Goal: Transaction & Acquisition: Purchase product/service

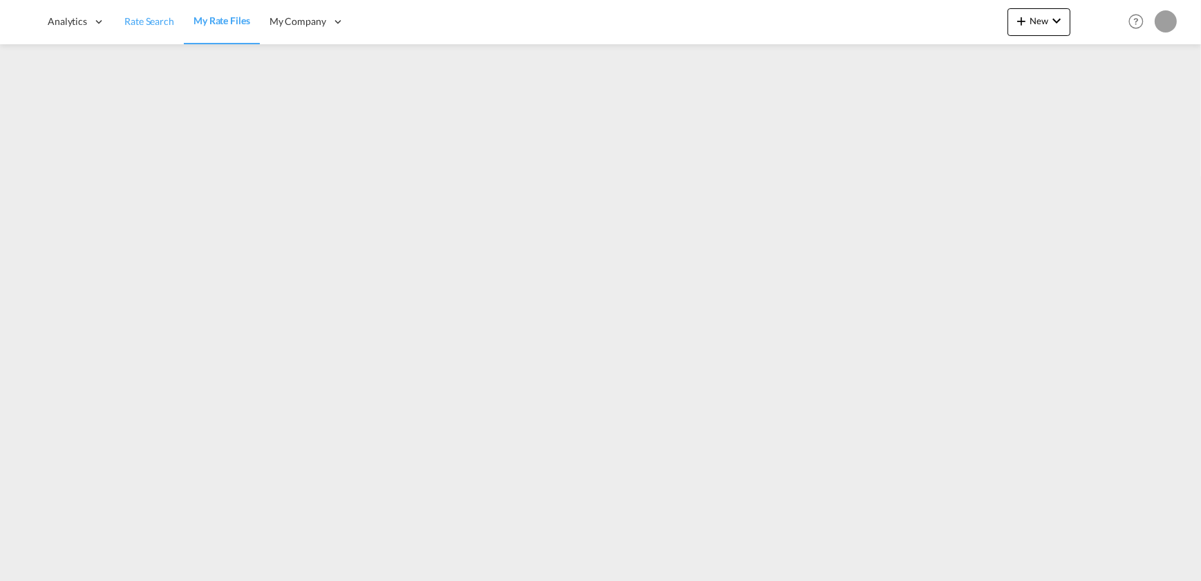
click at [141, 32] on link "Rate Search" at bounding box center [149, 21] width 69 height 45
click at [222, 21] on span "Rate Search" at bounding box center [243, 21] width 50 height 12
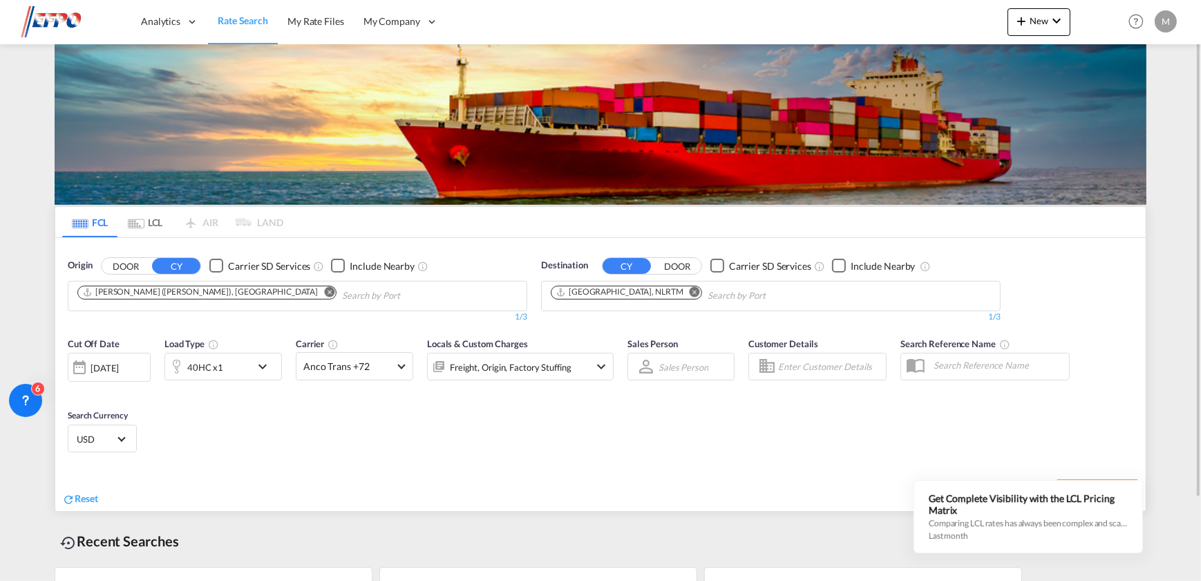
click at [324, 290] on md-icon "Remove" at bounding box center [329, 291] width 10 height 10
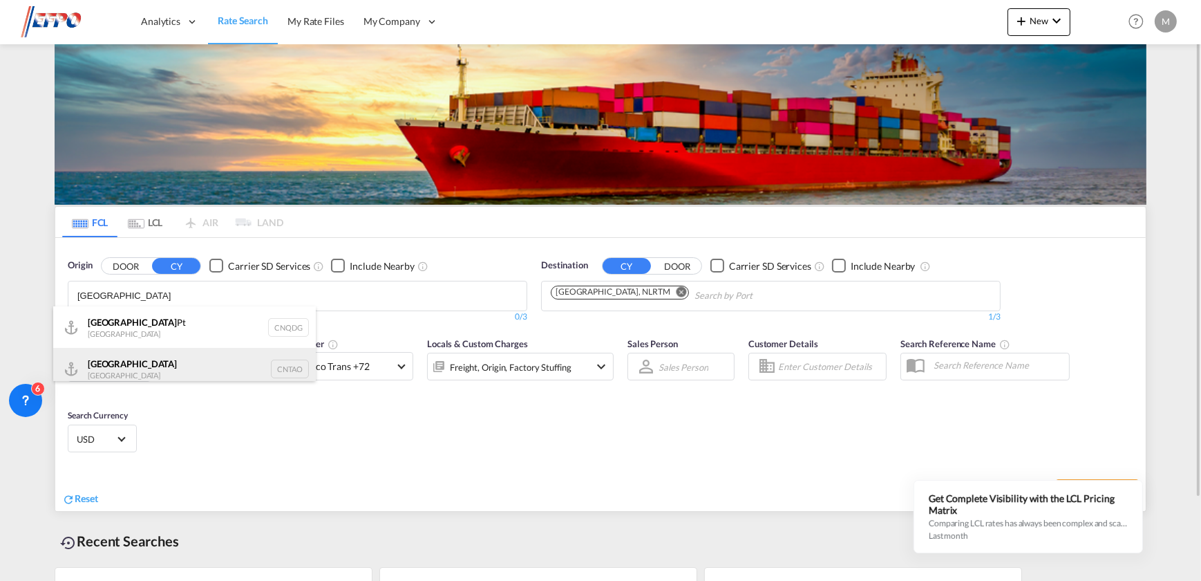
type input "[GEOGRAPHIC_DATA]"
click at [151, 359] on div "Qingdao China CNTAO" at bounding box center [184, 368] width 263 height 41
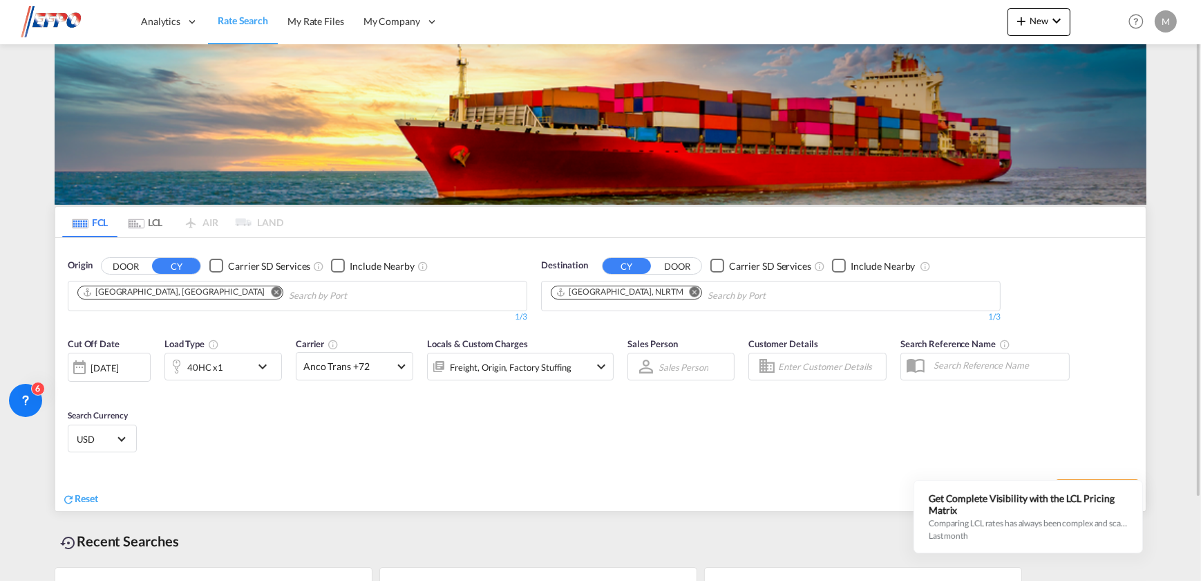
click at [233, 361] on div "40HC x1" at bounding box center [208, 367] width 86 height 28
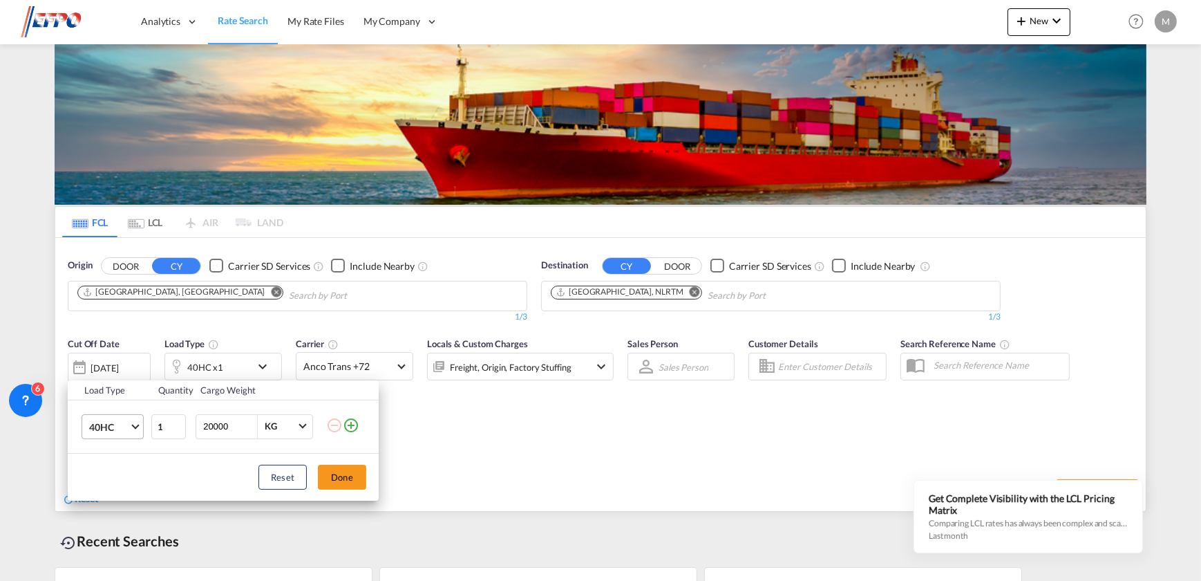
click at [111, 422] on span "40HC" at bounding box center [109, 427] width 40 height 14
drag, startPoint x: 98, startPoint y: 352, endPoint x: 144, endPoint y: 376, distance: 51.6
click at [99, 352] on md-option "20GP" at bounding box center [124, 360] width 94 height 33
click at [338, 468] on button "Done" at bounding box center [342, 477] width 48 height 25
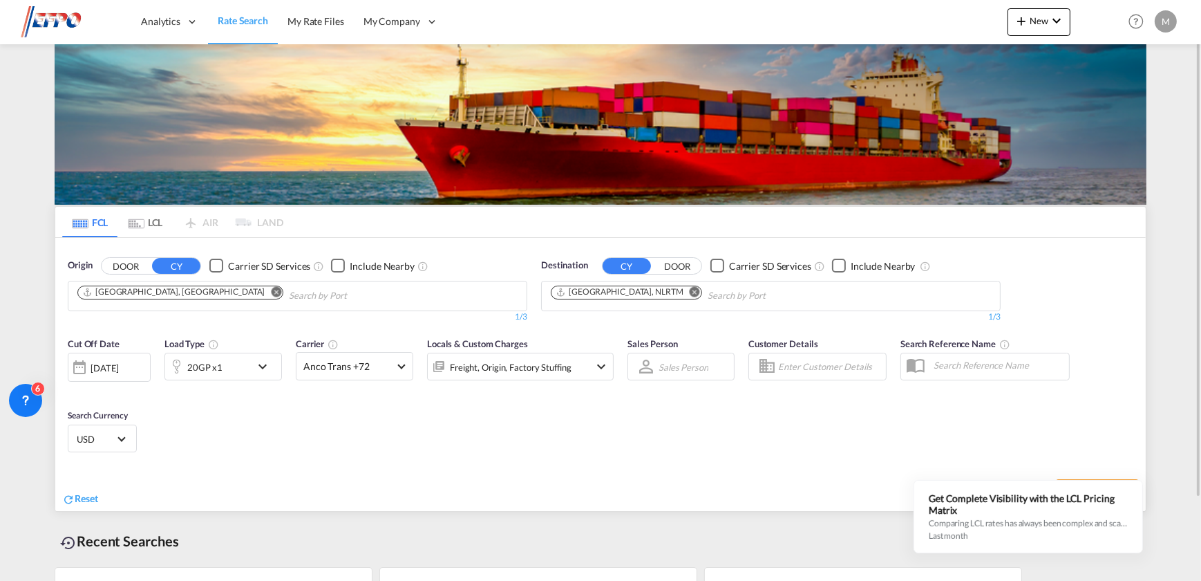
click at [719, 422] on div "Cut Off Date [DATE] [DATE] Load Type 20GP x1 Carrier Anco Trans +72 Online Rate…" at bounding box center [600, 397] width 1091 height 135
click at [106, 442] on span "USD" at bounding box center [96, 439] width 39 height 12
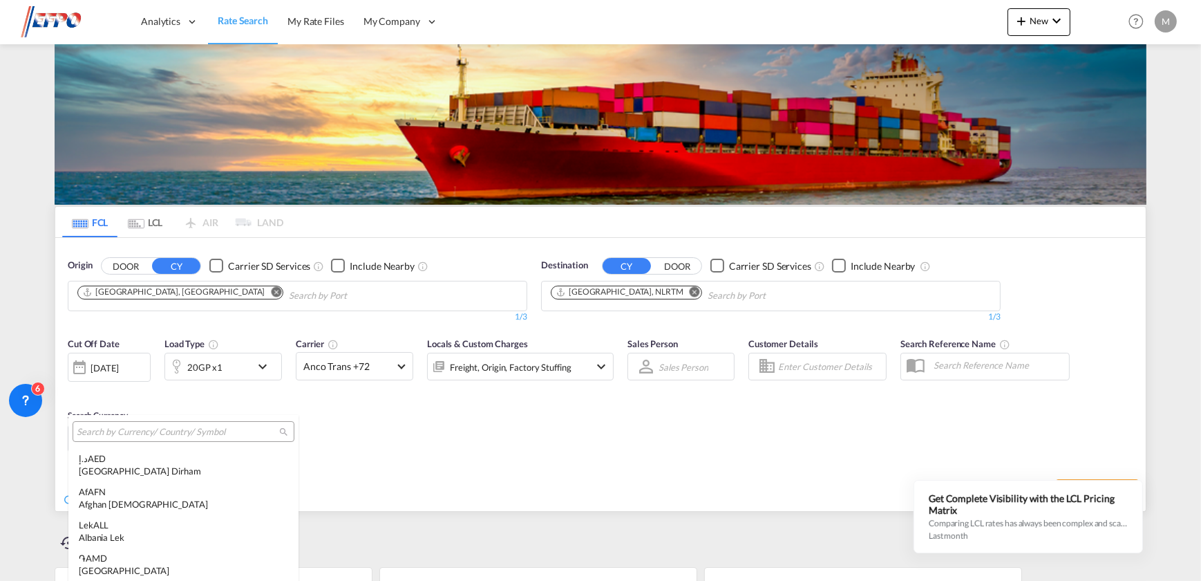
scroll to position [4771, 0]
click at [199, 435] on input "search" at bounding box center [178, 432] width 203 height 12
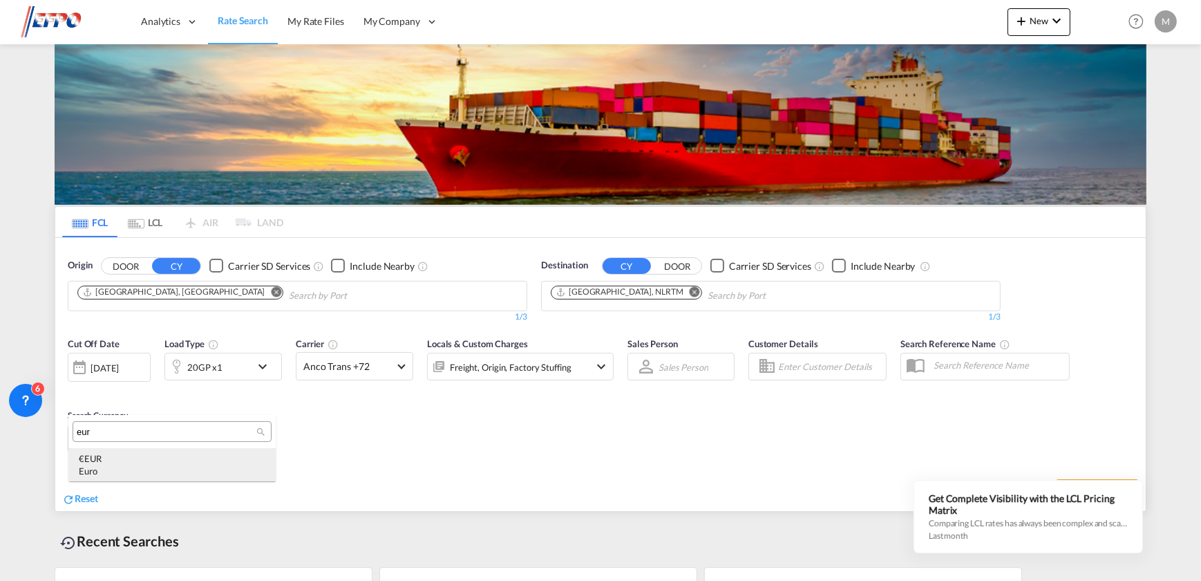
type input "eur"
click at [193, 461] on div "€ EUR Euro" at bounding box center [172, 464] width 187 height 25
click at [705, 393] on div "Sales Person Sales Person Select Sales Person No results found Select Sales Per…" at bounding box center [681, 366] width 121 height 72
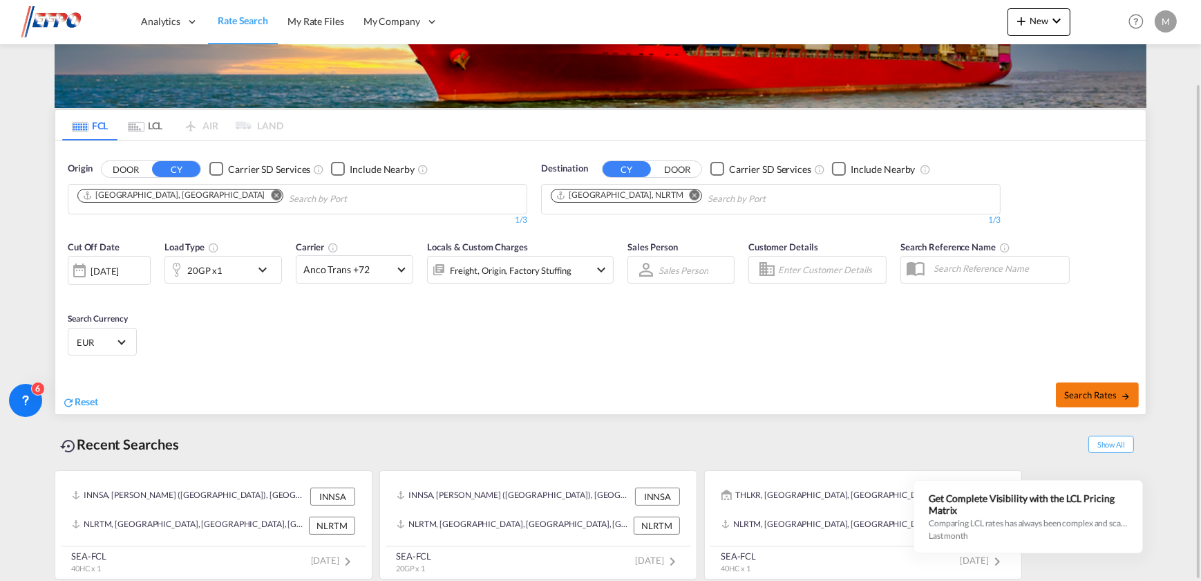
click at [1108, 389] on span "Search Rates" at bounding box center [1097, 394] width 66 height 11
type input "CNTAO to NLRTM / [DATE]"
